Goal: Task Accomplishment & Management: Manage account settings

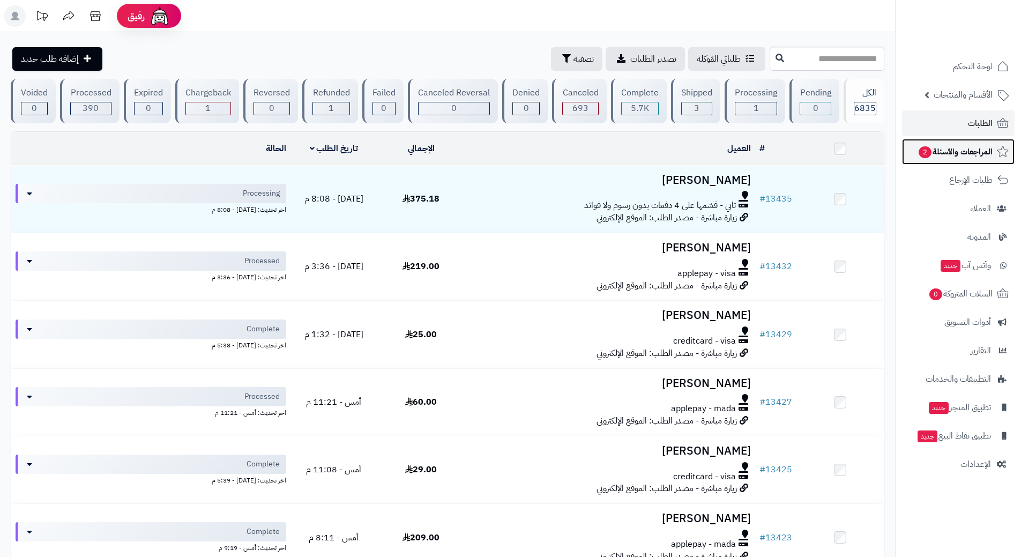
click at [925, 139] on link "المراجعات والأسئلة 2" at bounding box center [958, 152] width 113 height 26
click at [922, 148] on span "2" at bounding box center [925, 152] width 13 height 12
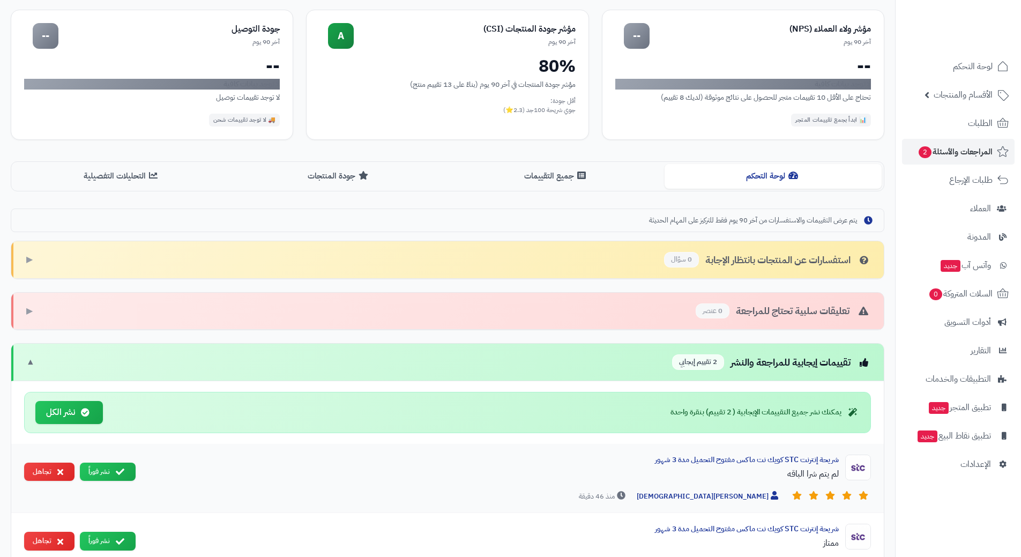
scroll to position [214, 0]
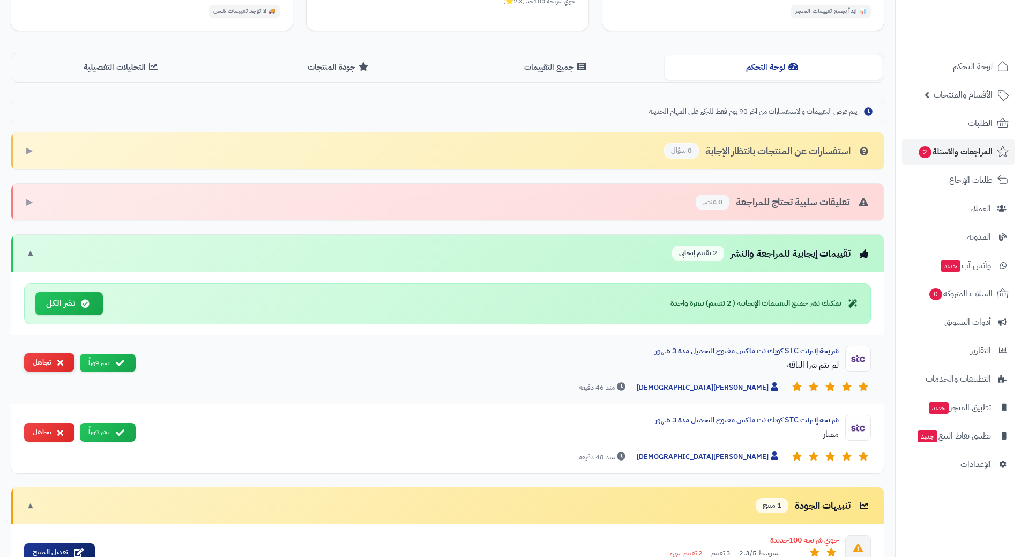
click at [54, 366] on button "تجاهل" at bounding box center [49, 362] width 50 height 19
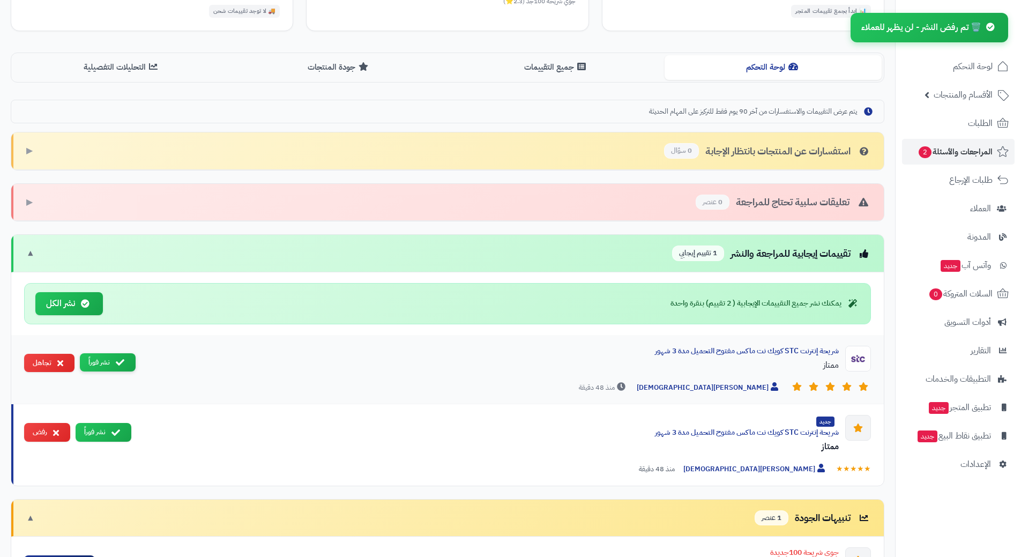
click at [122, 360] on icon at bounding box center [120, 362] width 9 height 9
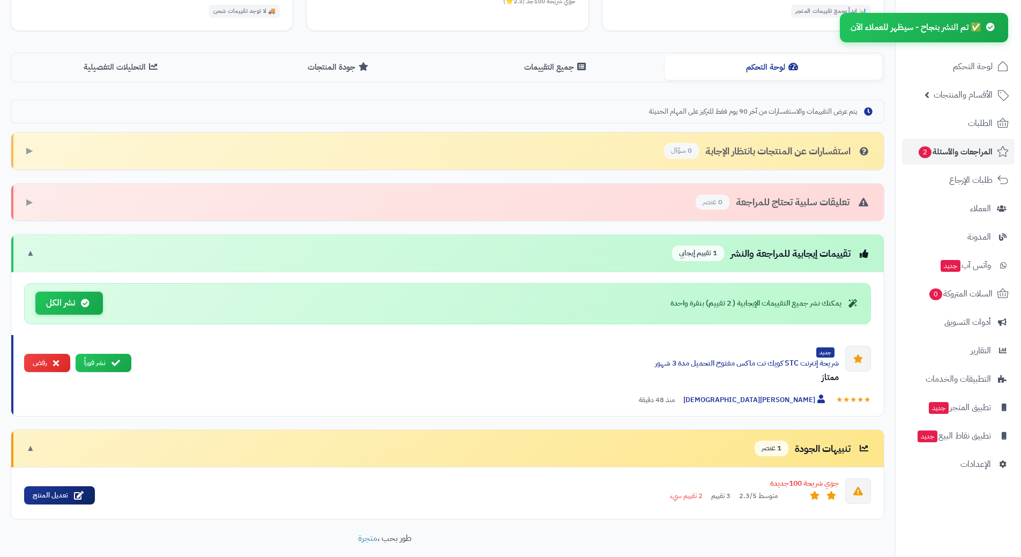
click at [81, 299] on icon at bounding box center [85, 303] width 9 height 9
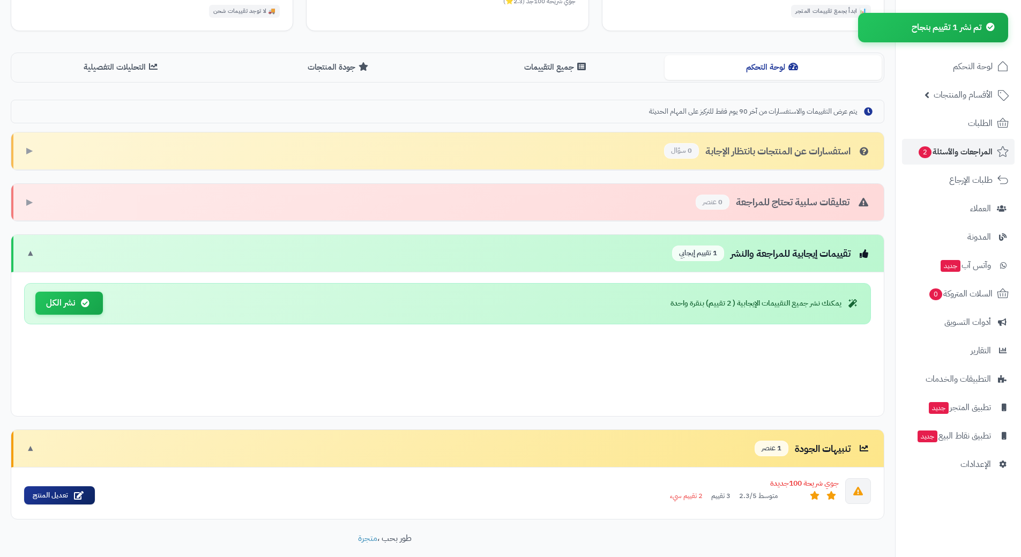
scroll to position [183, 0]
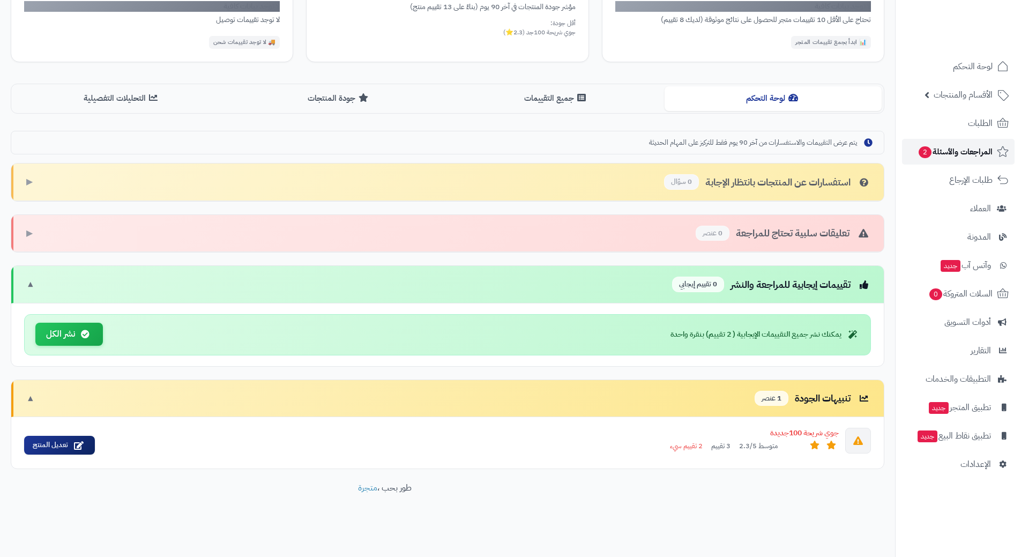
click at [957, 146] on span "المراجعات والأسئلة 2" at bounding box center [955, 151] width 75 height 15
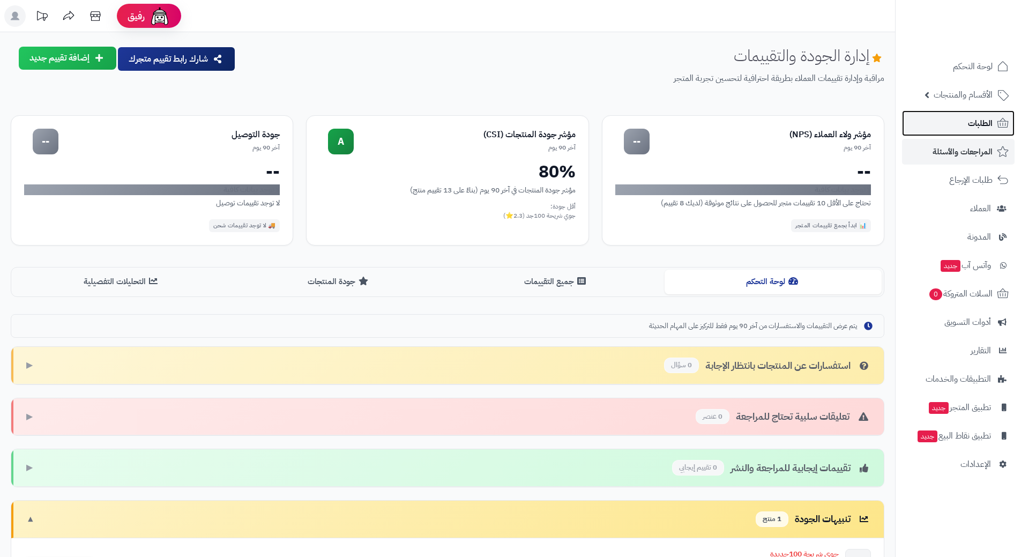
drag, startPoint x: 0, startPoint y: 0, endPoint x: 957, endPoint y: 120, distance: 964.3
click at [957, 120] on link "الطلبات" at bounding box center [958, 123] width 113 height 26
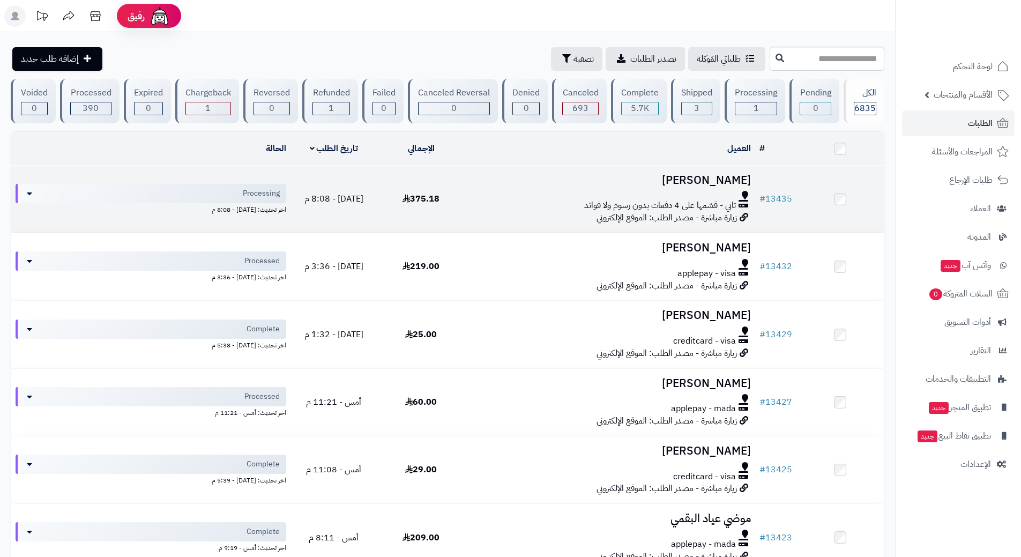
click at [523, 196] on div at bounding box center [610, 195] width 282 height 9
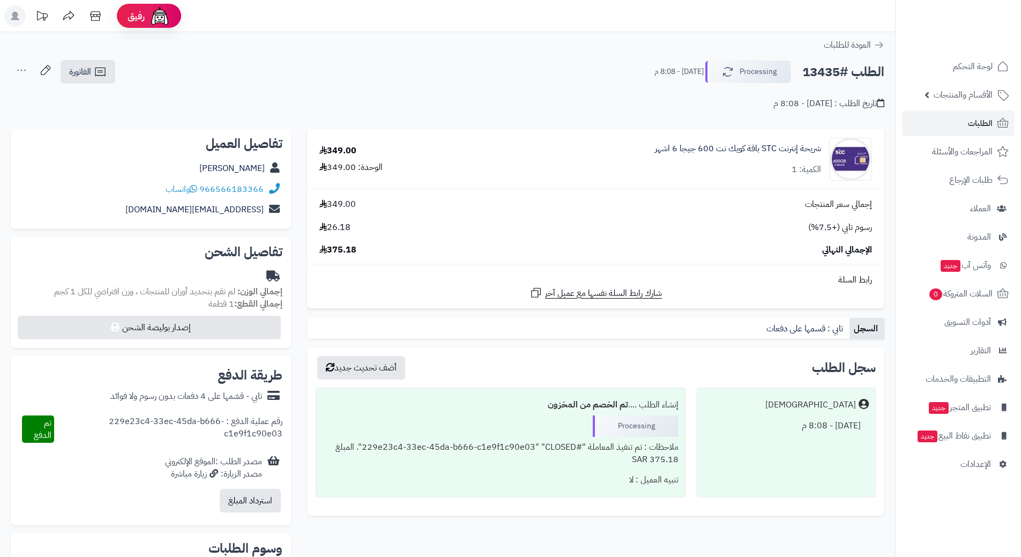
drag, startPoint x: 857, startPoint y: 64, endPoint x: 840, endPoint y: 75, distance: 19.0
click at [852, 68] on h2 "الطلب #13435" at bounding box center [843, 72] width 82 height 22
click at [840, 75] on h2 "الطلب #13435" at bounding box center [843, 72] width 82 height 22
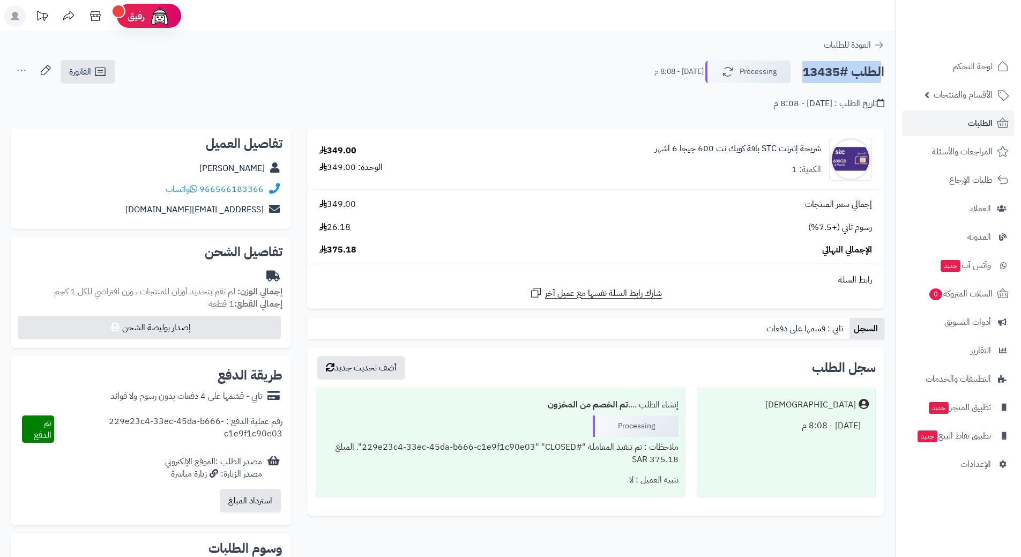
copy div "الطلب #13435 Processing"
click at [197, 189] on icon at bounding box center [194, 188] width 8 height 9
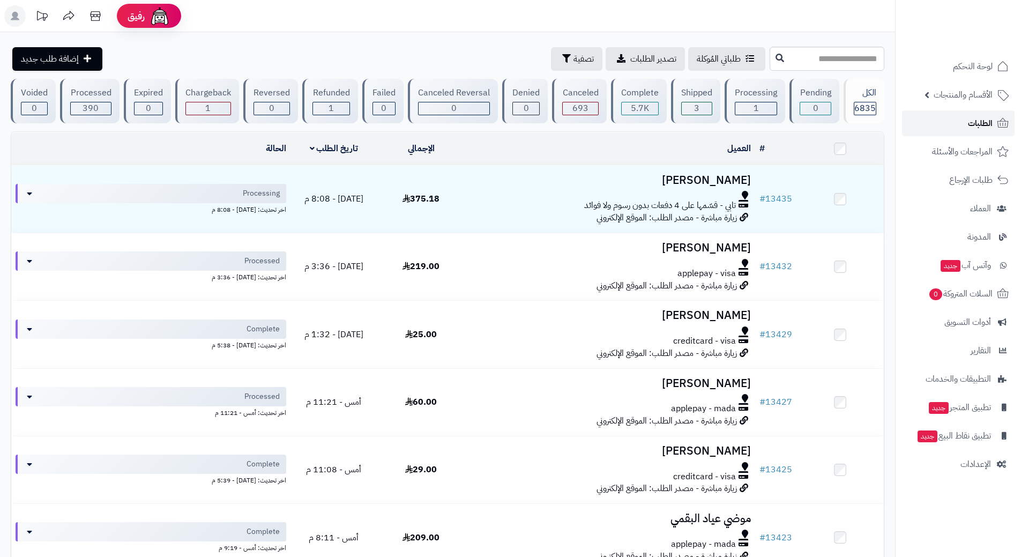
click at [944, 120] on link "الطلبات" at bounding box center [958, 123] width 113 height 26
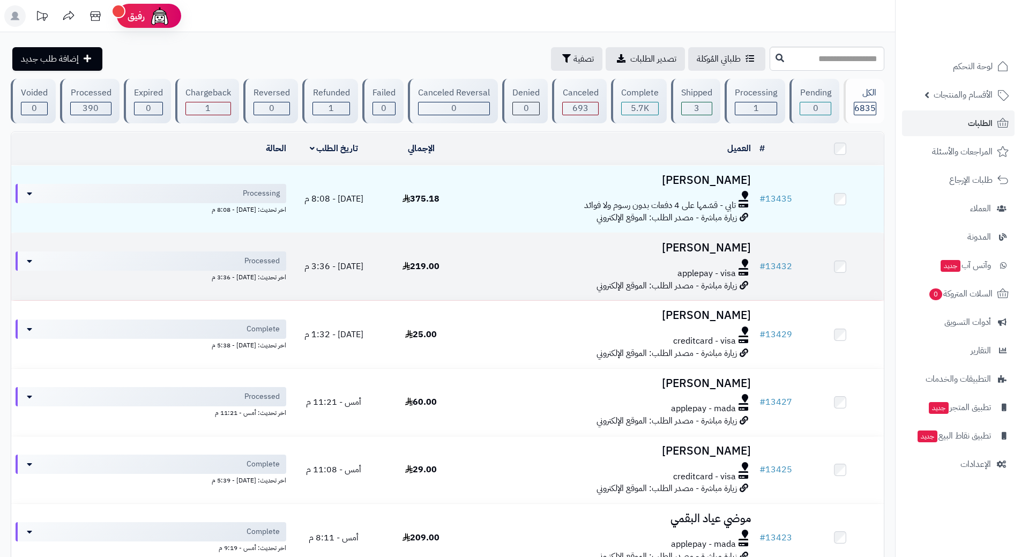
click at [509, 267] on div "applepay - visa" at bounding box center [610, 273] width 282 height 12
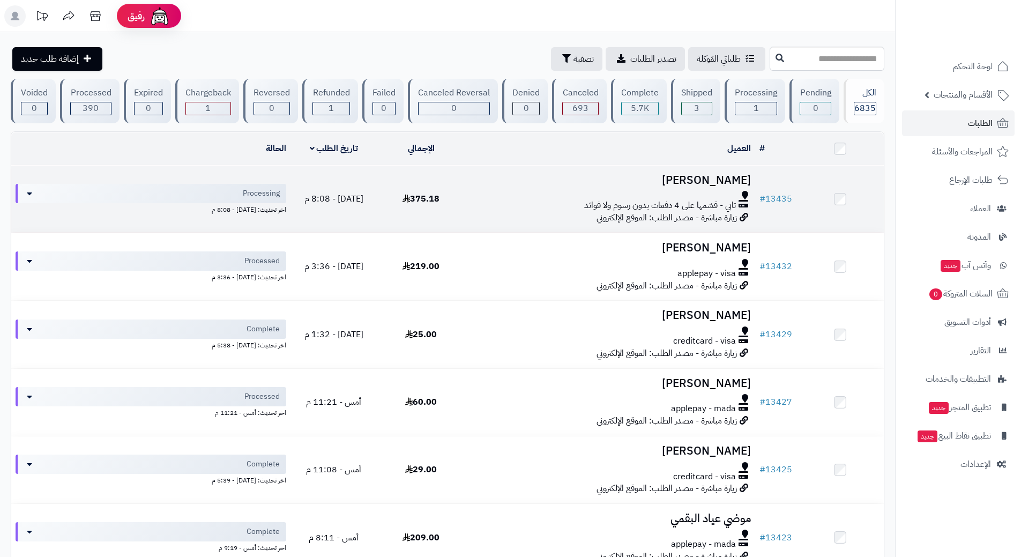
click at [483, 202] on div "تابي - قسّمها على 4 دفعات بدون رسوم ولا فوائد" at bounding box center [610, 205] width 282 height 12
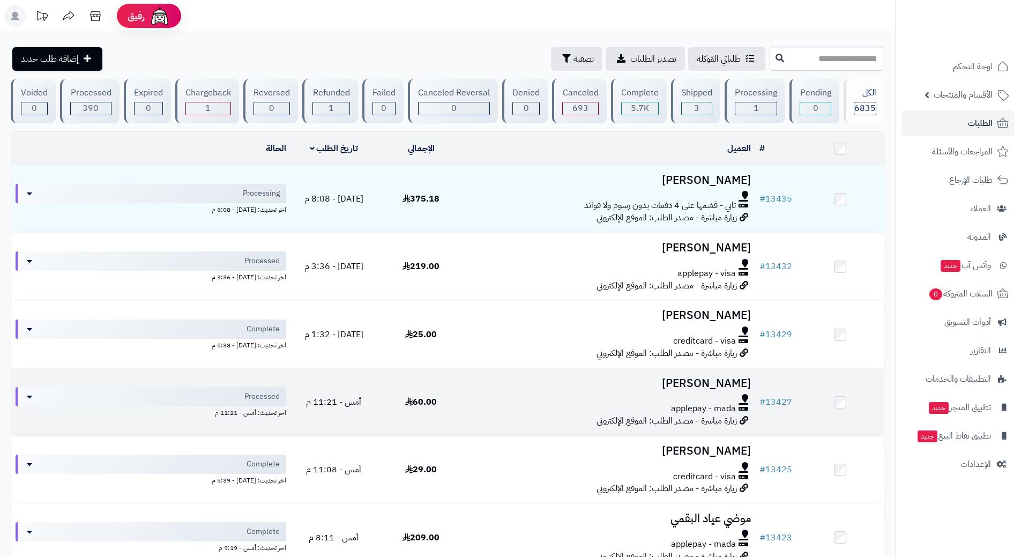
click at [485, 394] on div at bounding box center [610, 398] width 282 height 9
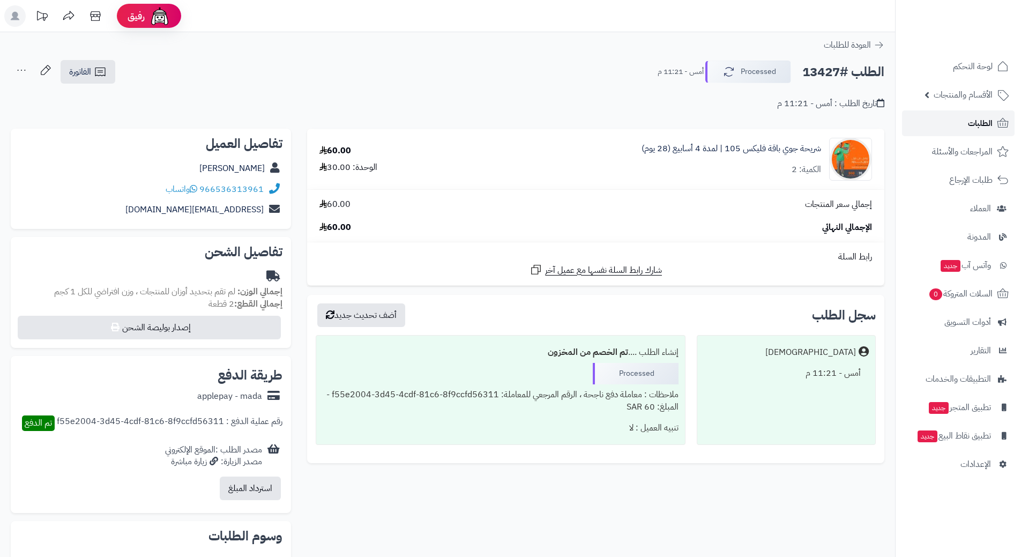
click at [956, 128] on link "الطلبات" at bounding box center [958, 123] width 113 height 26
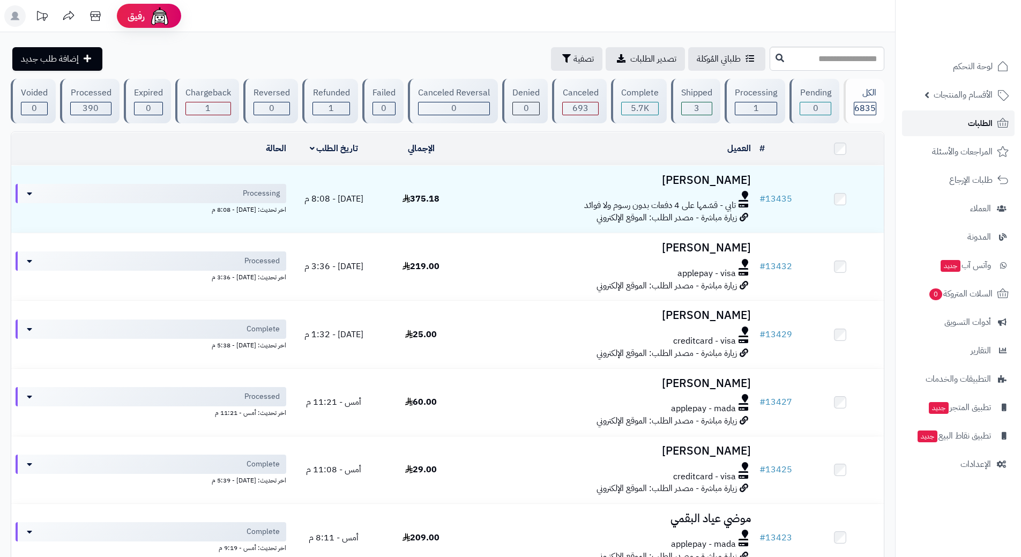
click at [958, 133] on link "الطلبات" at bounding box center [958, 123] width 113 height 26
click at [967, 128] on link "الطلبات" at bounding box center [958, 123] width 113 height 26
click at [770, 62] on input "text" at bounding box center [827, 59] width 115 height 24
click at [949, 126] on link "الطلبات" at bounding box center [958, 123] width 113 height 26
click at [927, 119] on link "الطلبات" at bounding box center [958, 123] width 113 height 26
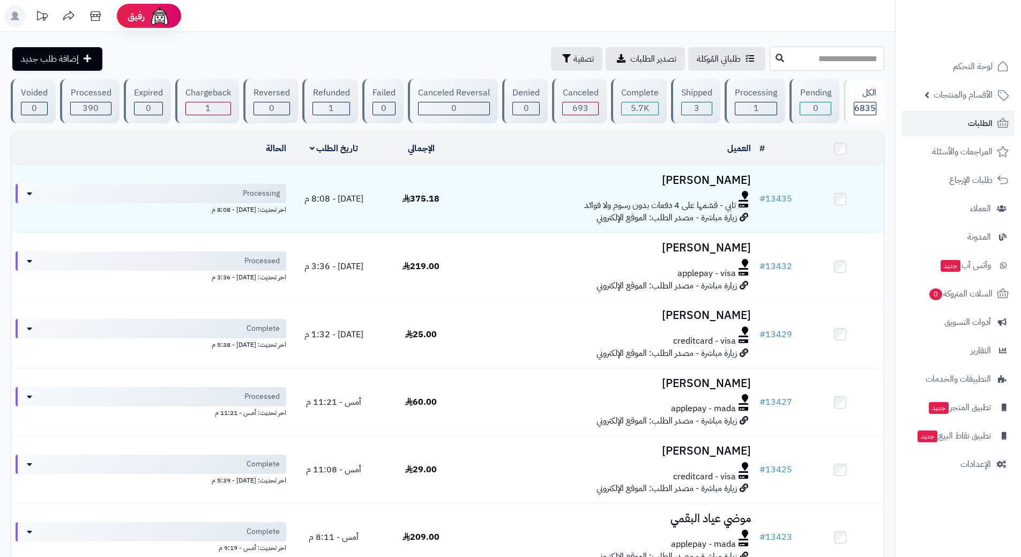
click at [770, 60] on input "text" at bounding box center [827, 59] width 115 height 24
click at [949, 125] on link "الطلبات" at bounding box center [958, 123] width 113 height 26
click at [962, 121] on link "الطلبات" at bounding box center [958, 123] width 113 height 26
click at [926, 114] on link "الطلبات" at bounding box center [958, 123] width 113 height 26
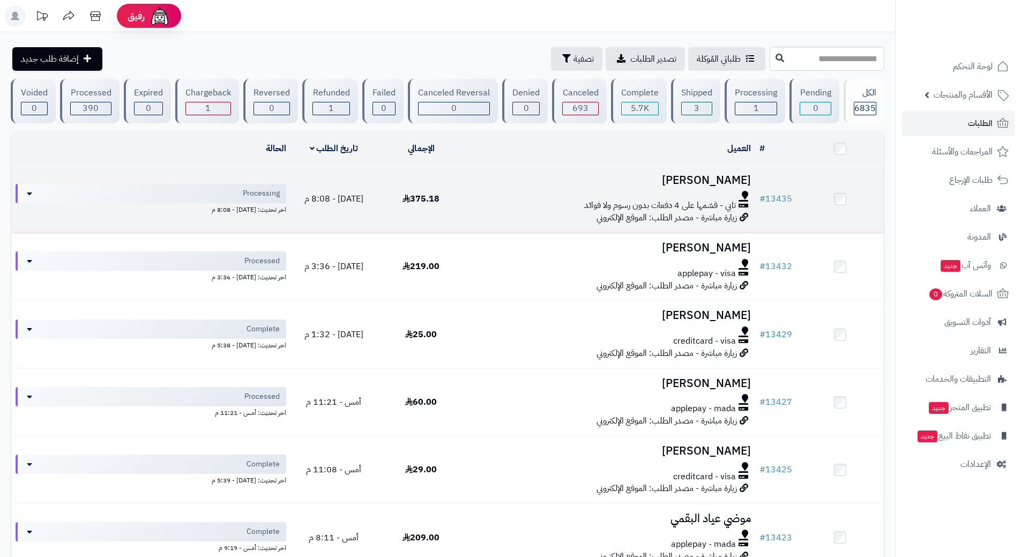
click at [484, 218] on td "[PERSON_NAME] تابي - قسّمها على 4 دفعات بدون رسوم ولا فوائد زيارة مباشرة - مصدر…" at bounding box center [610, 199] width 291 height 67
click at [483, 200] on div "تابي - قسّمها على 4 دفعات بدون رسوم ولا فوائد" at bounding box center [610, 205] width 282 height 12
click at [483, 199] on div "تابي - قسّمها على 4 دفعات بدون رسوم ولا فوائد" at bounding box center [610, 205] width 282 height 12
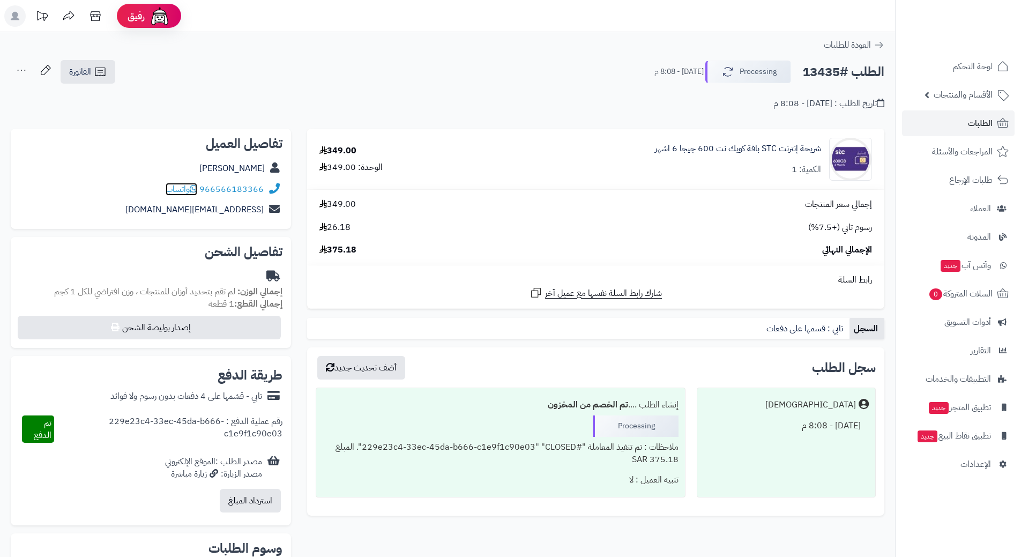
click at [197, 188] on icon at bounding box center [194, 188] width 8 height 9
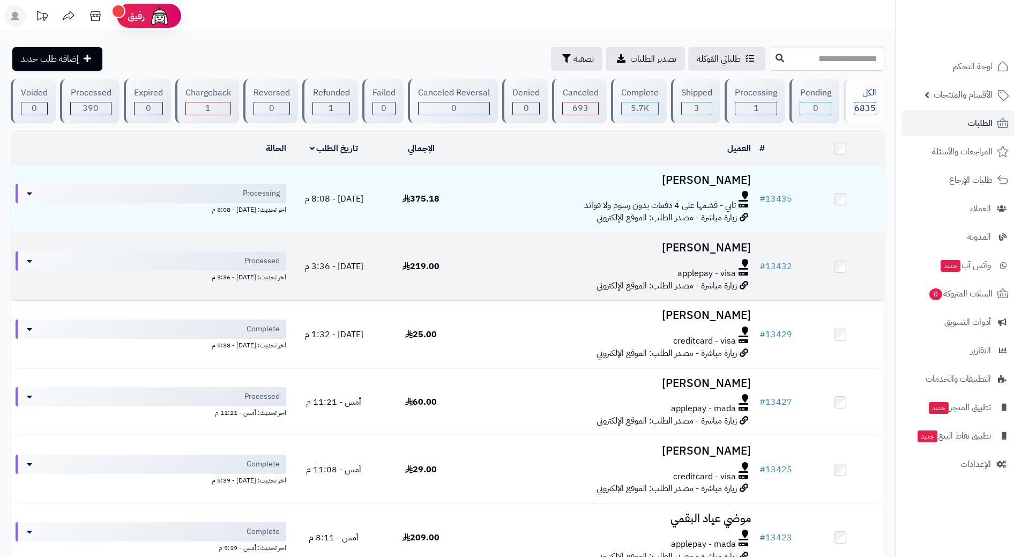
click at [487, 251] on h3 "[PERSON_NAME]" at bounding box center [610, 248] width 282 height 12
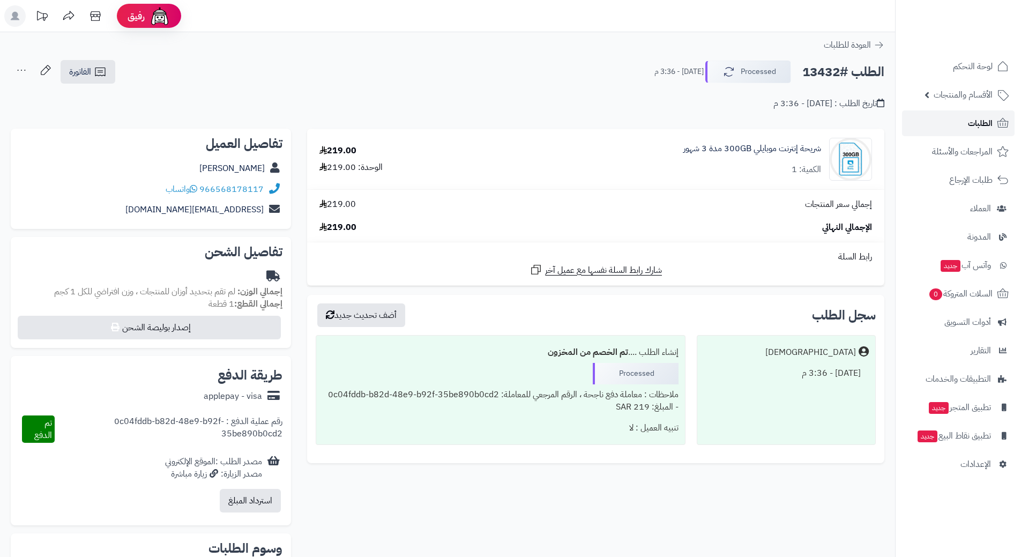
click at [940, 117] on link "الطلبات" at bounding box center [958, 123] width 113 height 26
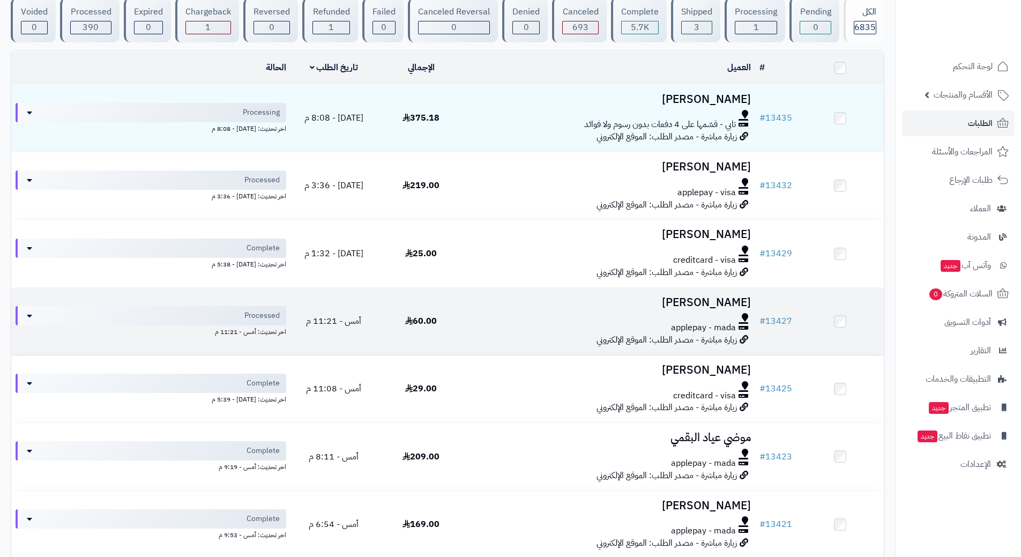
scroll to position [214, 0]
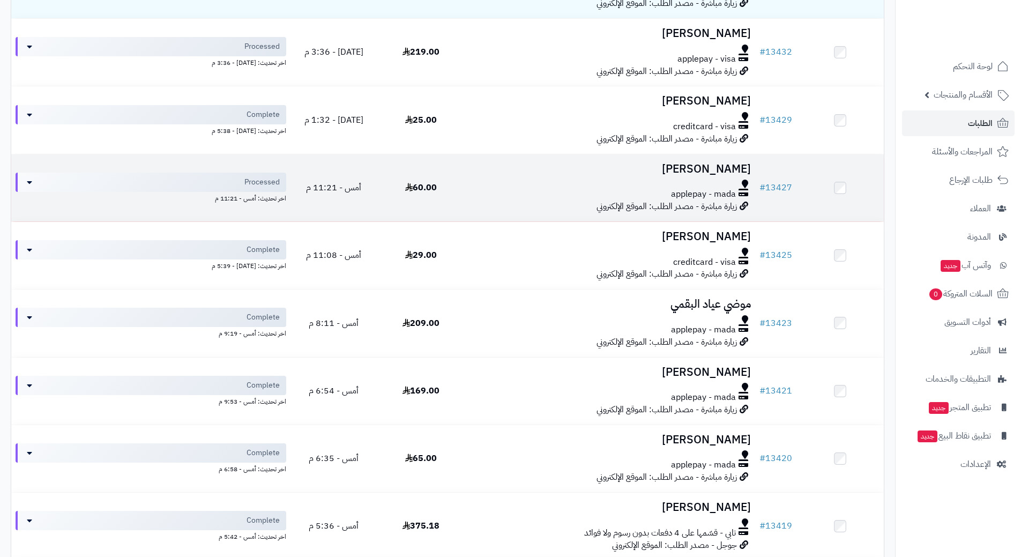
click at [461, 195] on td "60.00" at bounding box center [420, 187] width 87 height 67
drag, startPoint x: 461, startPoint y: 195, endPoint x: 465, endPoint y: 191, distance: 5.7
click at [461, 195] on td "60.00" at bounding box center [420, 187] width 87 height 67
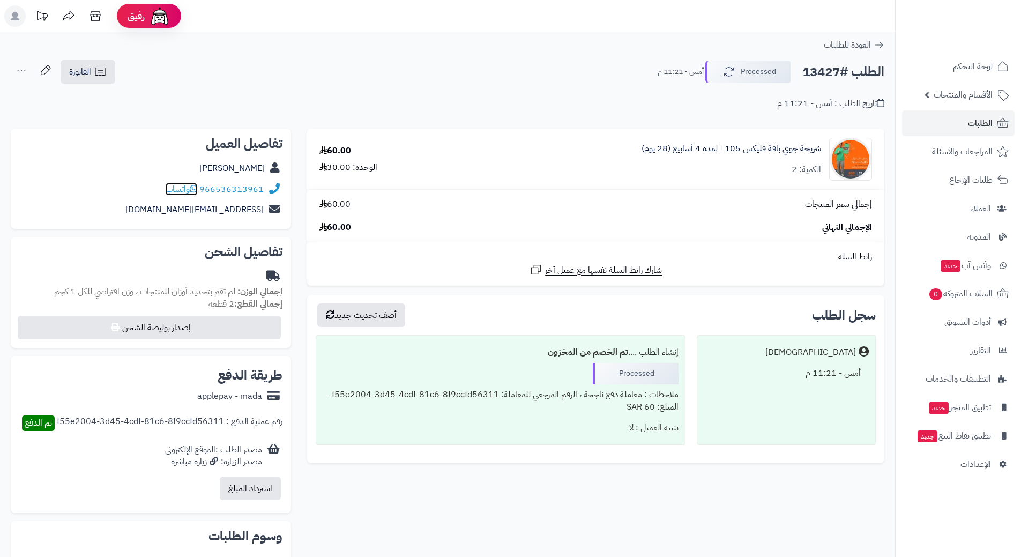
click at [197, 185] on icon at bounding box center [194, 188] width 8 height 9
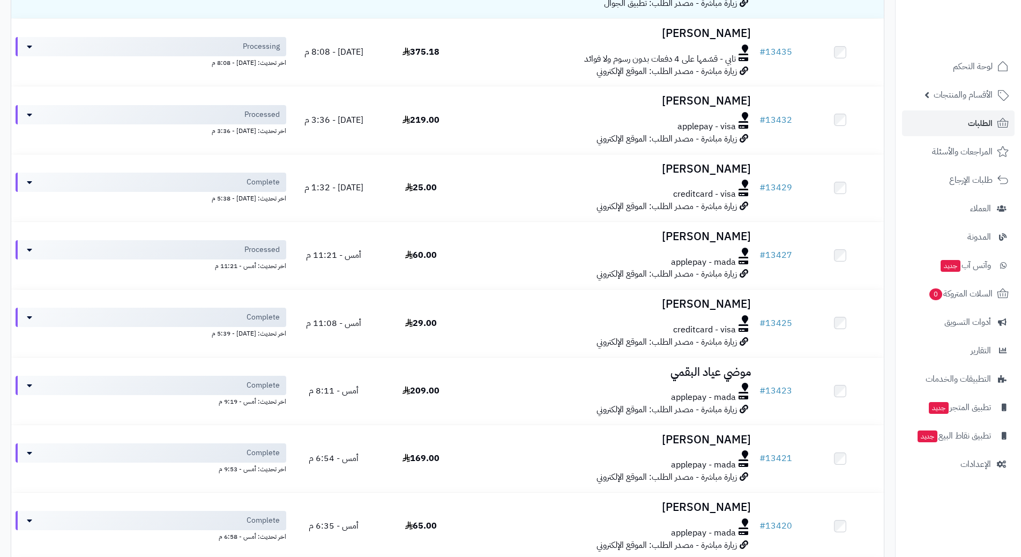
scroll to position [161, 0]
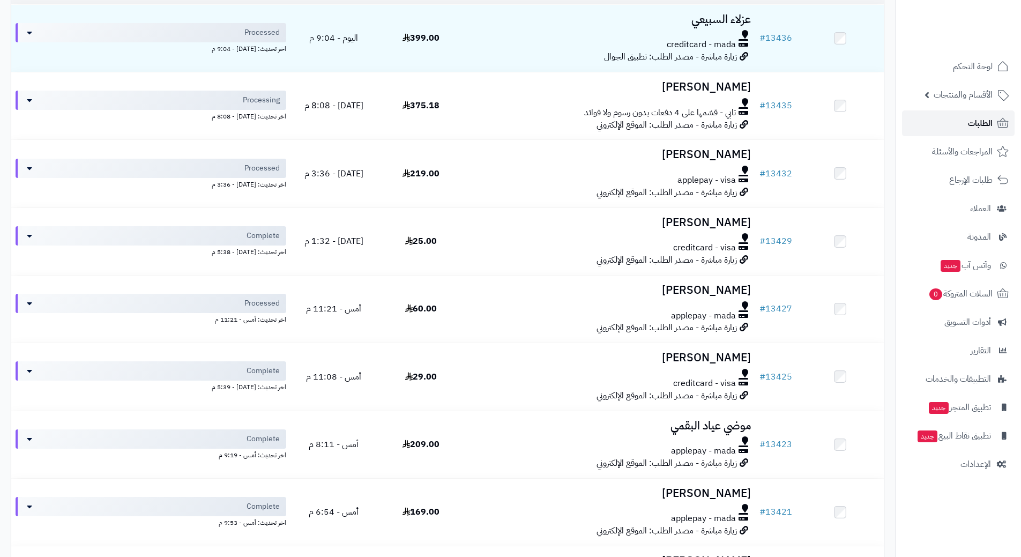
click at [939, 121] on link "الطلبات" at bounding box center [958, 123] width 113 height 26
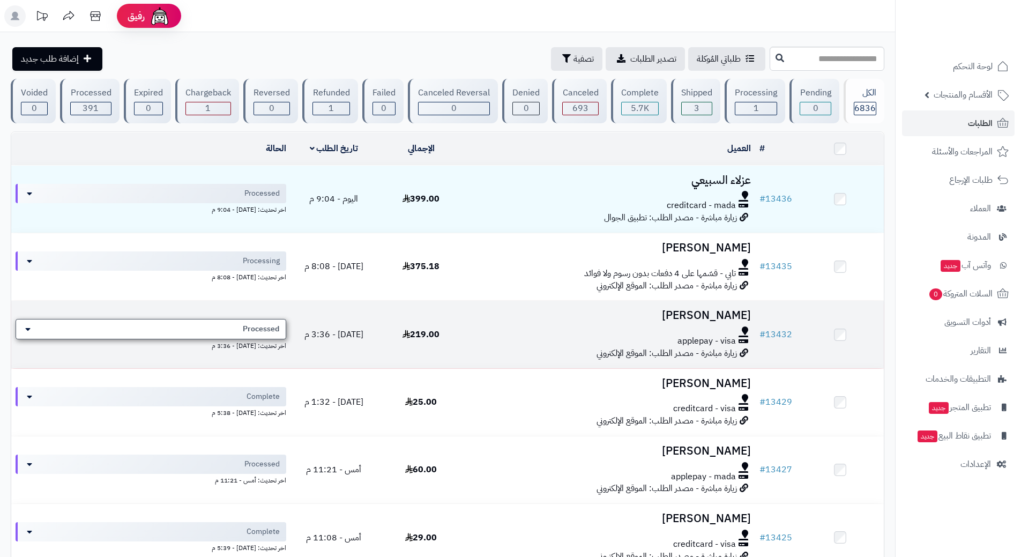
click at [265, 324] on span "Processed" at bounding box center [261, 329] width 36 height 11
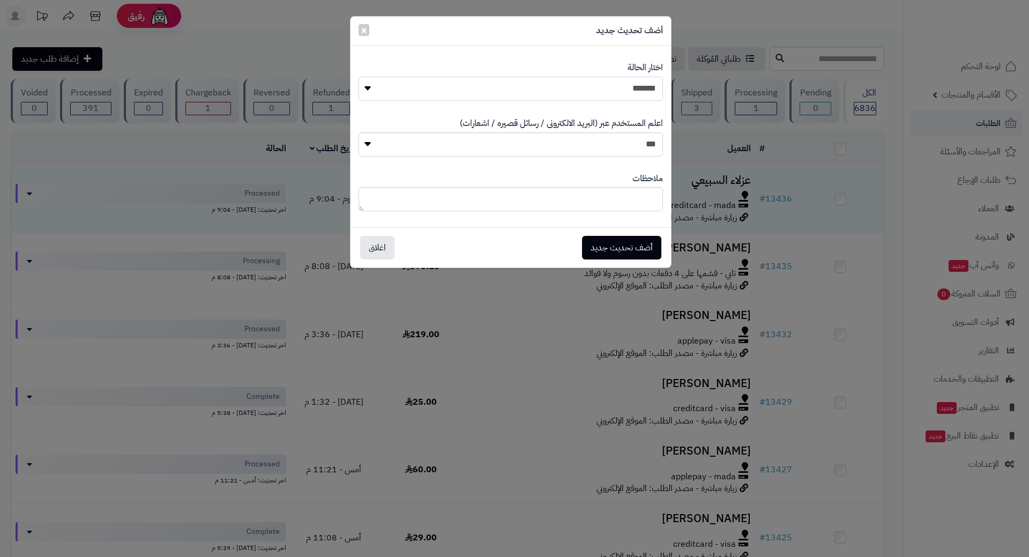
click at [566, 84] on select "**********" at bounding box center [511, 89] width 304 height 24
select select "*"
click at [359, 77] on select "**********" at bounding box center [511, 89] width 304 height 24
drag, startPoint x: 628, startPoint y: 247, endPoint x: 622, endPoint y: 237, distance: 11.5
click at [628, 247] on button "أضف تحديث جديد" at bounding box center [621, 247] width 79 height 24
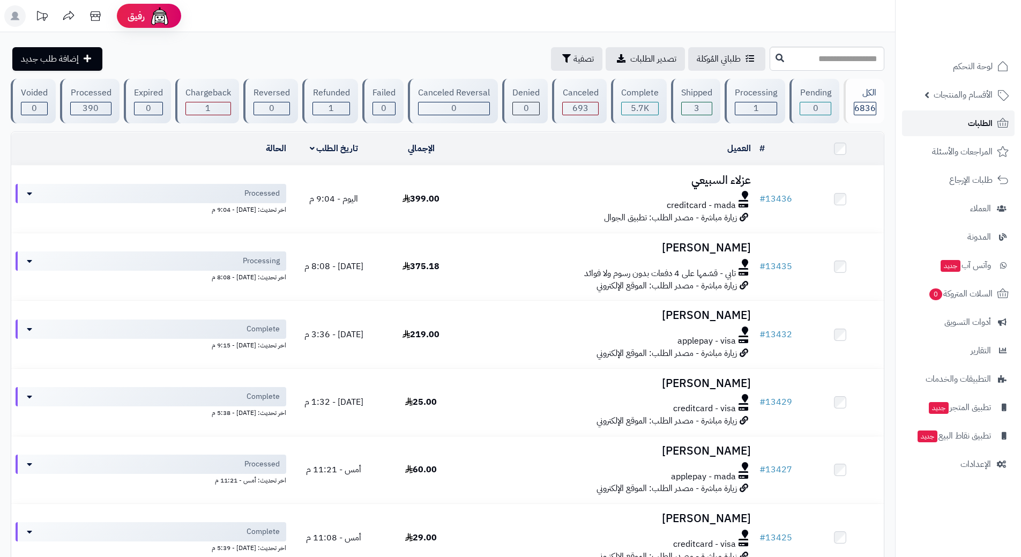
click at [964, 118] on link "الطلبات" at bounding box center [958, 123] width 113 height 26
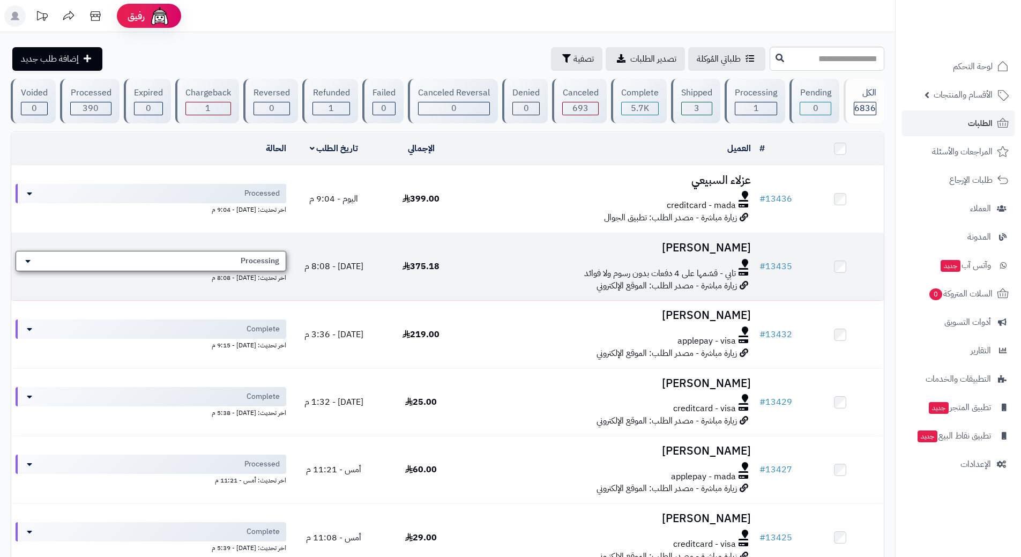
click at [193, 262] on div "Processing" at bounding box center [151, 261] width 271 height 20
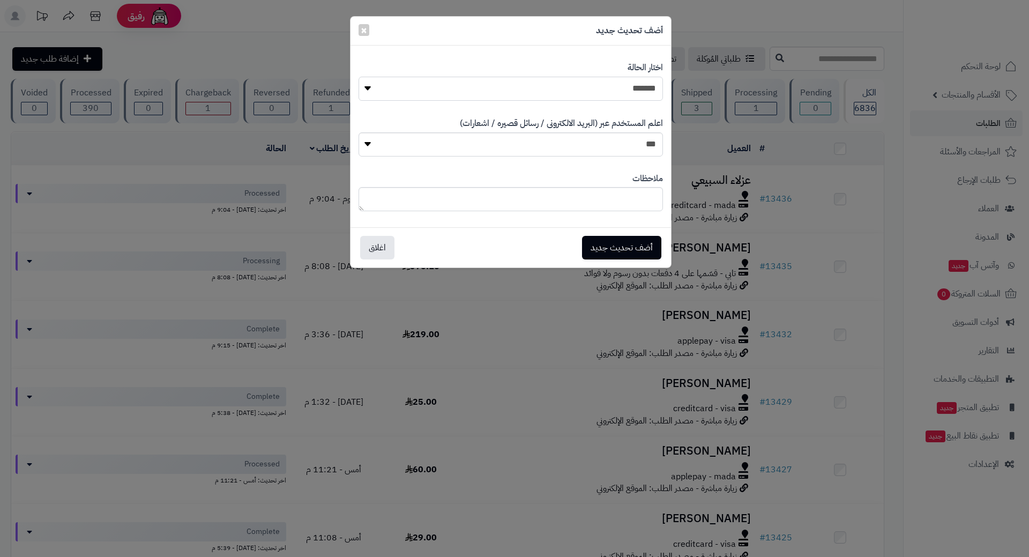
click at [644, 94] on select "**********" at bounding box center [511, 89] width 304 height 24
select select "*"
click at [359, 77] on select "**********" at bounding box center [511, 89] width 304 height 24
click at [618, 241] on button "أضف تحديث جديد" at bounding box center [621, 247] width 79 height 24
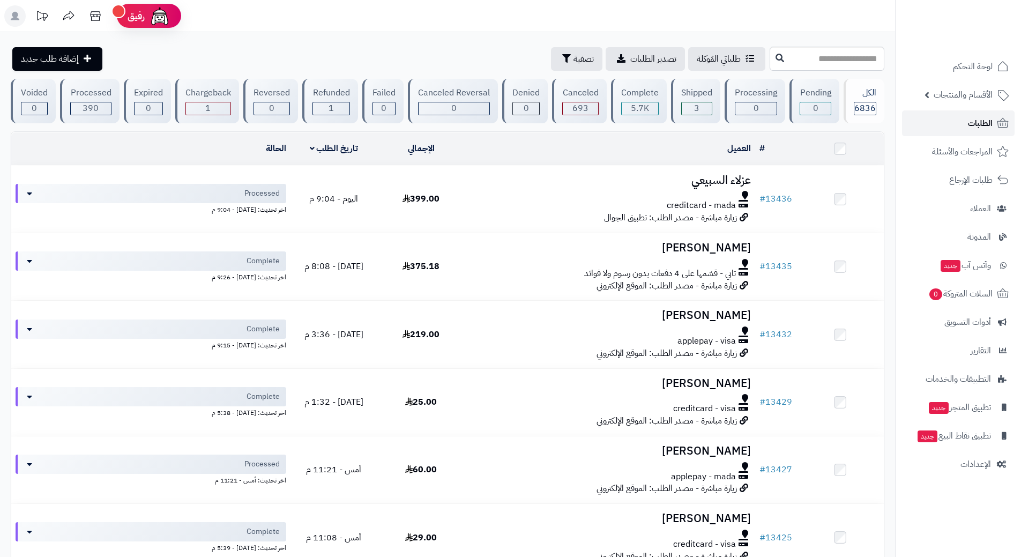
click at [976, 117] on span "الطلبات" at bounding box center [980, 123] width 25 height 15
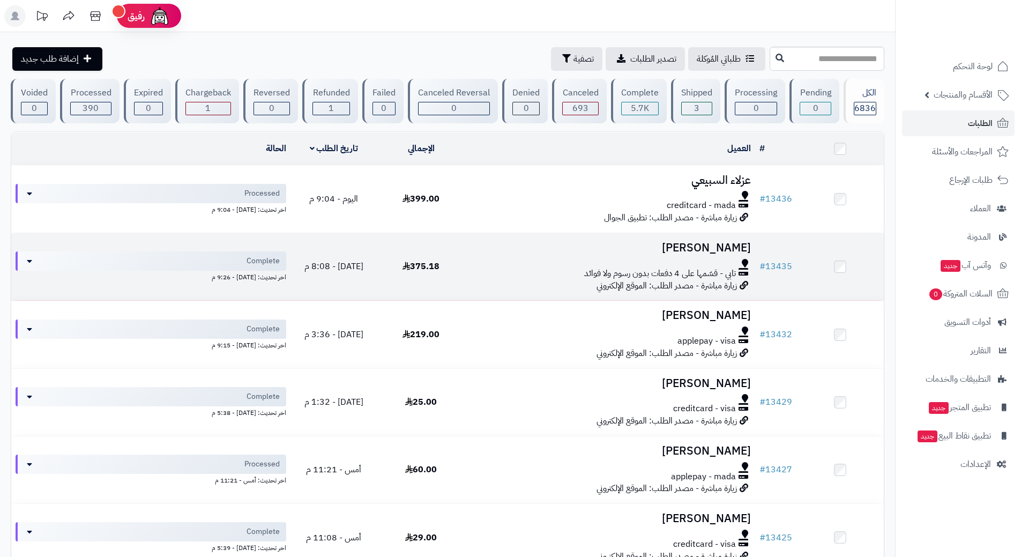
click at [498, 284] on td "نواف الزير تابي - قسّمها على 4 دفعات بدون رسوم ولا فوائد زيارة مباشرة - مصدر ال…" at bounding box center [610, 266] width 291 height 67
click at [498, 279] on td "نواف الزير تابي - قسّمها على 4 دفعات بدون رسوم ولا فوائد زيارة مباشرة - مصدر ال…" at bounding box center [610, 266] width 291 height 67
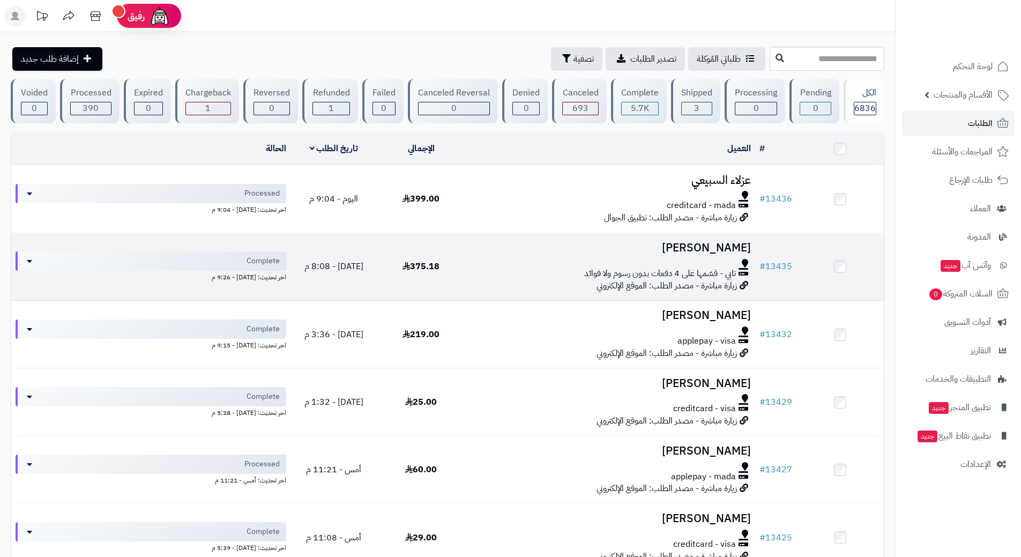
click at [498, 279] on td "نواف الزير تابي - قسّمها على 4 دفعات بدون رسوم ولا فوائد زيارة مباشرة - مصدر ال…" at bounding box center [610, 266] width 291 height 67
click at [498, 278] on td "نواف الزير تابي - قسّمها على 4 دفعات بدون رسوم ولا فوائد زيارة مباشرة - مصدر ال…" at bounding box center [610, 266] width 291 height 67
click at [498, 277] on div "تابي - قسّمها على 4 دفعات بدون رسوم ولا فوائد" at bounding box center [610, 273] width 282 height 12
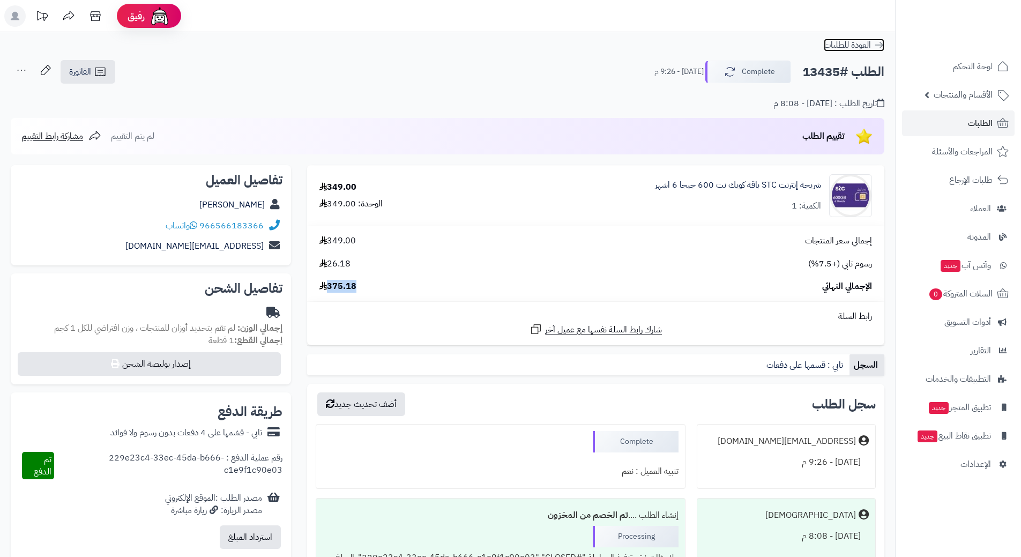
click at [883, 45] on icon at bounding box center [879, 45] width 11 height 11
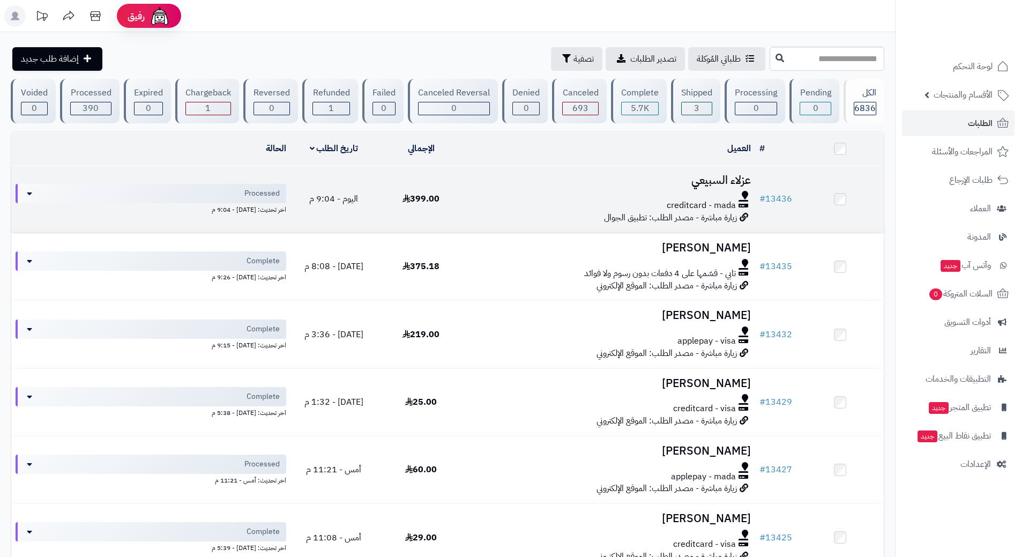
click at [541, 182] on h3 "عزلاء السبيعي" at bounding box center [610, 180] width 282 height 12
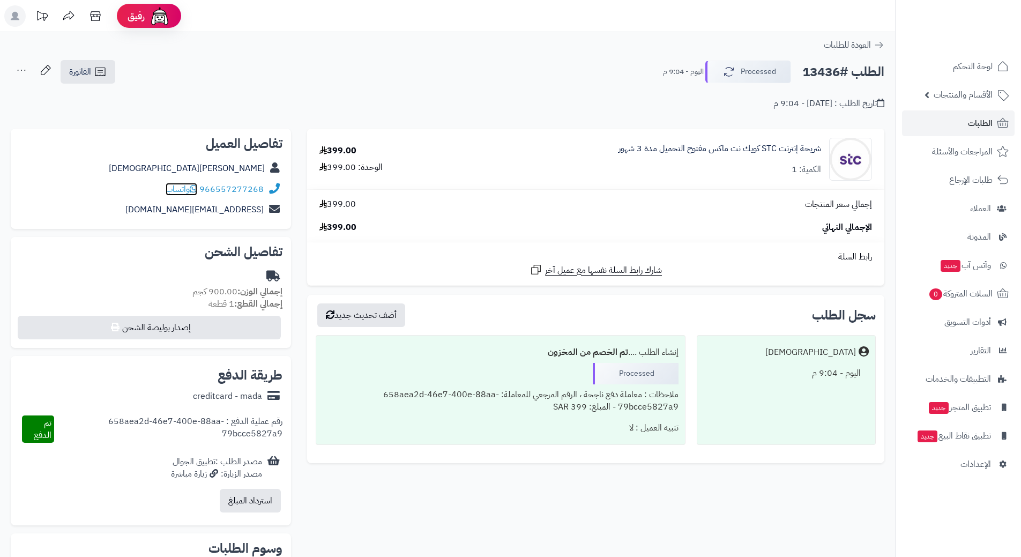
click at [191, 188] on span "واتساب" at bounding box center [182, 189] width 32 height 13
click at [841, 70] on h2 "الطلب #13436" at bounding box center [843, 72] width 82 height 22
copy div "الطلب #13436 Processed"
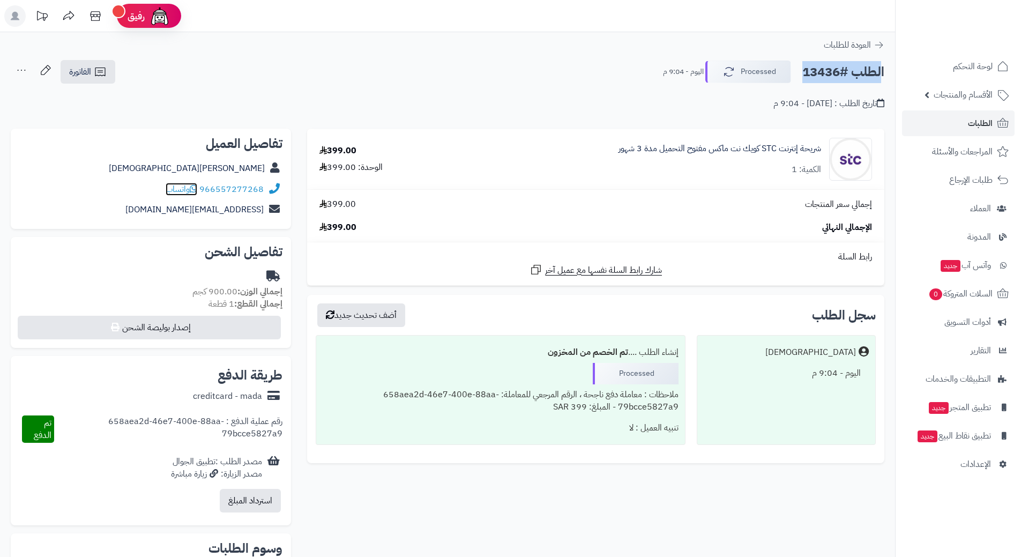
click at [197, 189] on icon at bounding box center [194, 188] width 8 height 9
